Goal: Task Accomplishment & Management: Use online tool/utility

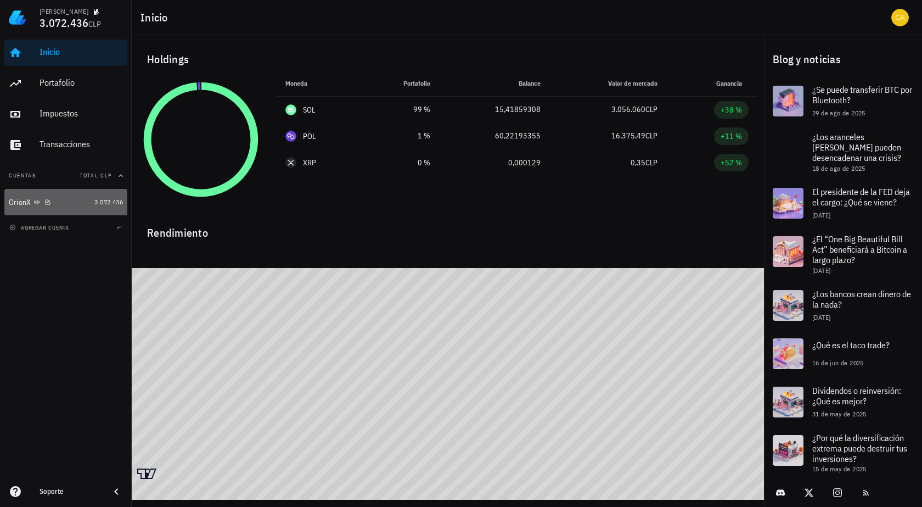
click at [65, 204] on div "OrionX" at bounding box center [49, 202] width 81 height 10
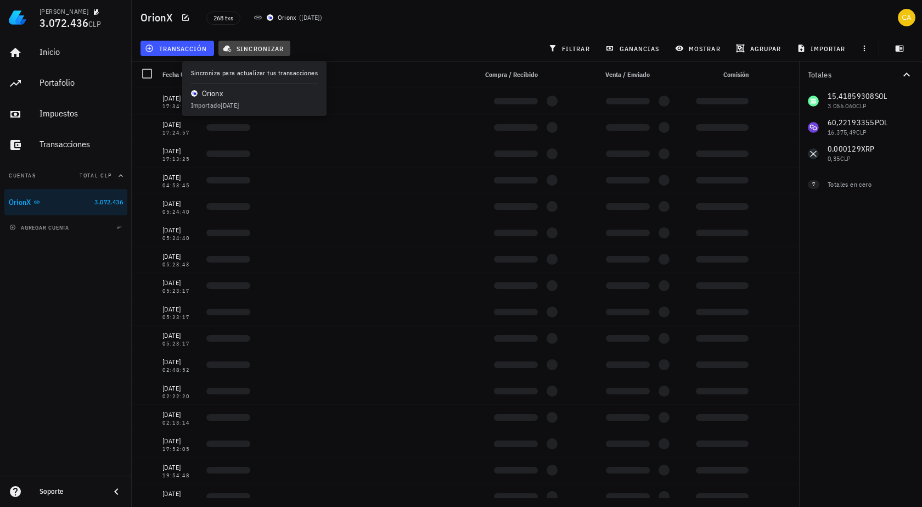
click at [254, 48] on span "sincronizar" at bounding box center [254, 48] width 59 height 9
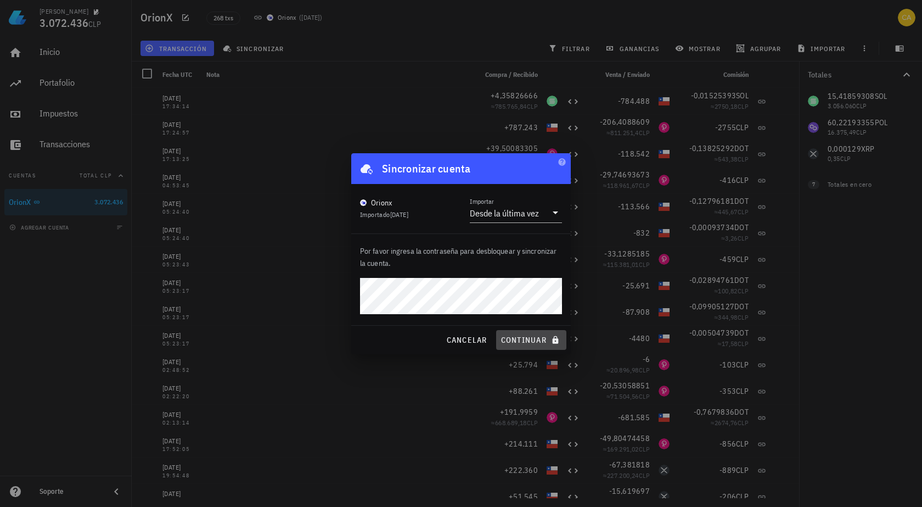
drag, startPoint x: 504, startPoint y: 332, endPoint x: 510, endPoint y: 334, distance: 6.3
click at [505, 332] on button "continuar" at bounding box center [531, 340] width 70 height 20
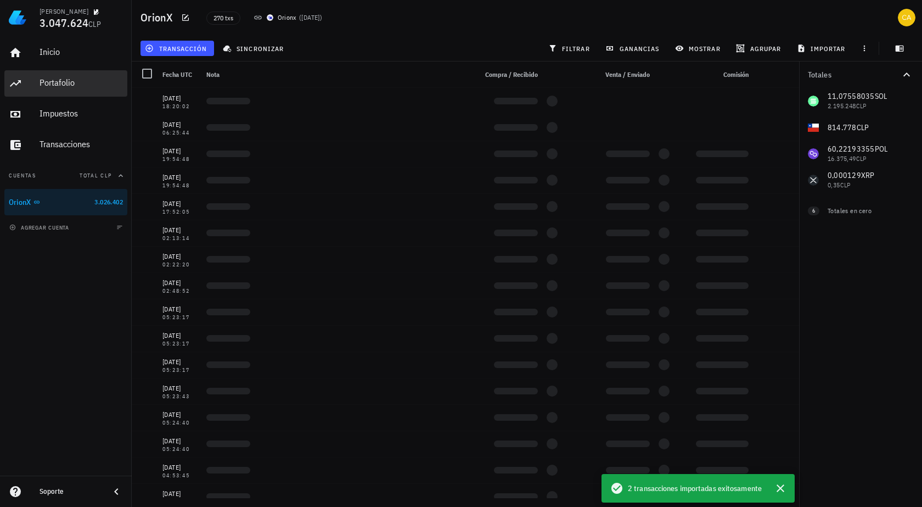
click at [56, 81] on div "Portafolio" at bounding box center [81, 82] width 83 height 10
